Goal: Task Accomplishment & Management: Manage account settings

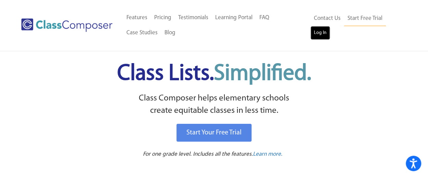
click at [324, 33] on link "Log In" at bounding box center [321, 33] width 20 height 14
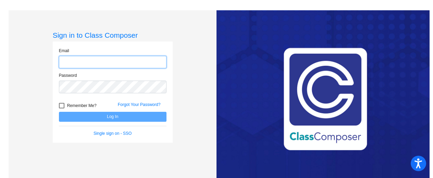
type input "[EMAIL_ADDRESS][DOMAIN_NAME]"
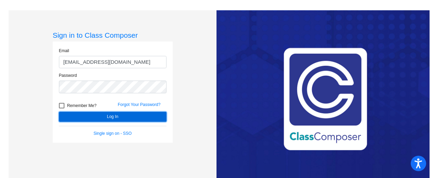
click at [134, 120] on button "Log In" at bounding box center [113, 117] width 108 height 10
